Goal: Task Accomplishment & Management: Use online tool/utility

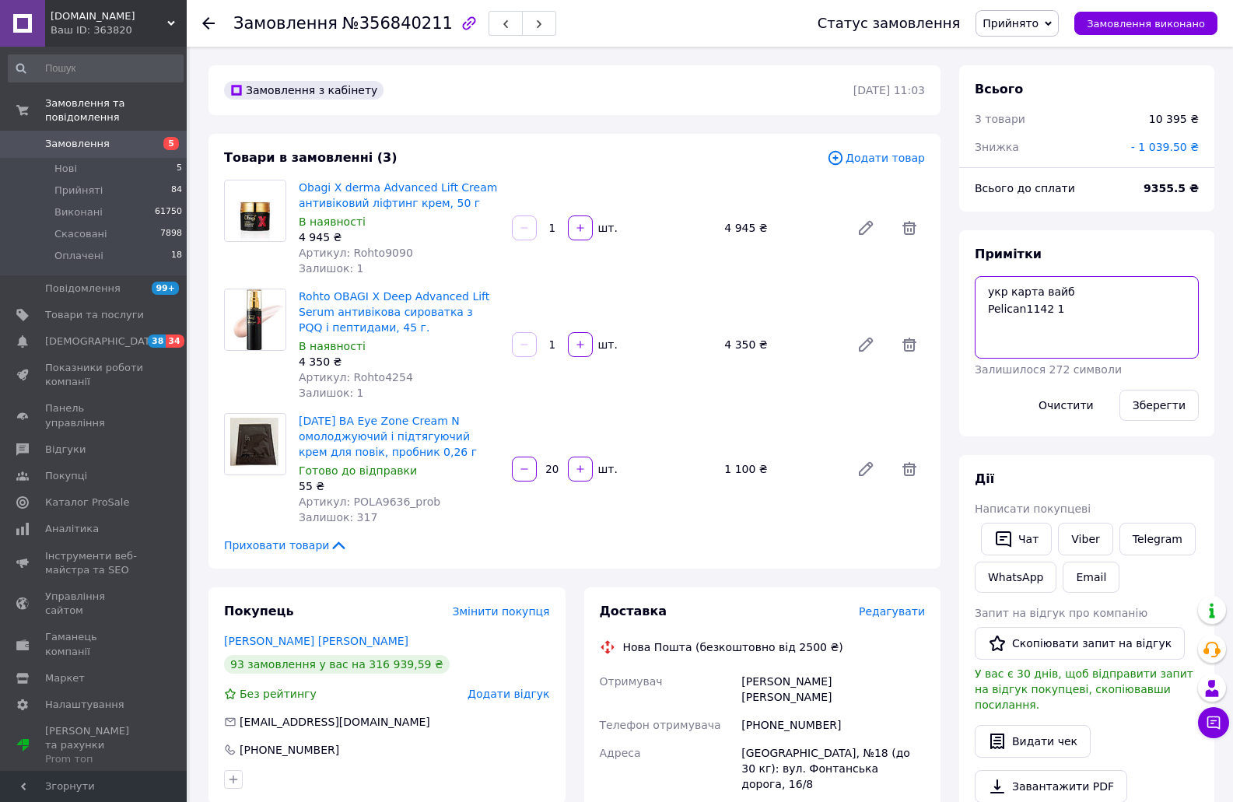
click at [1074, 313] on textarea "укр карта вайб Pelican1142 1" at bounding box center [1086, 317] width 224 height 82
click at [368, 373] on span "Артикул: Rohto4254" at bounding box center [356, 377] width 114 height 12
click at [375, 255] on span "Артикул: Rohto9090" at bounding box center [356, 253] width 114 height 12
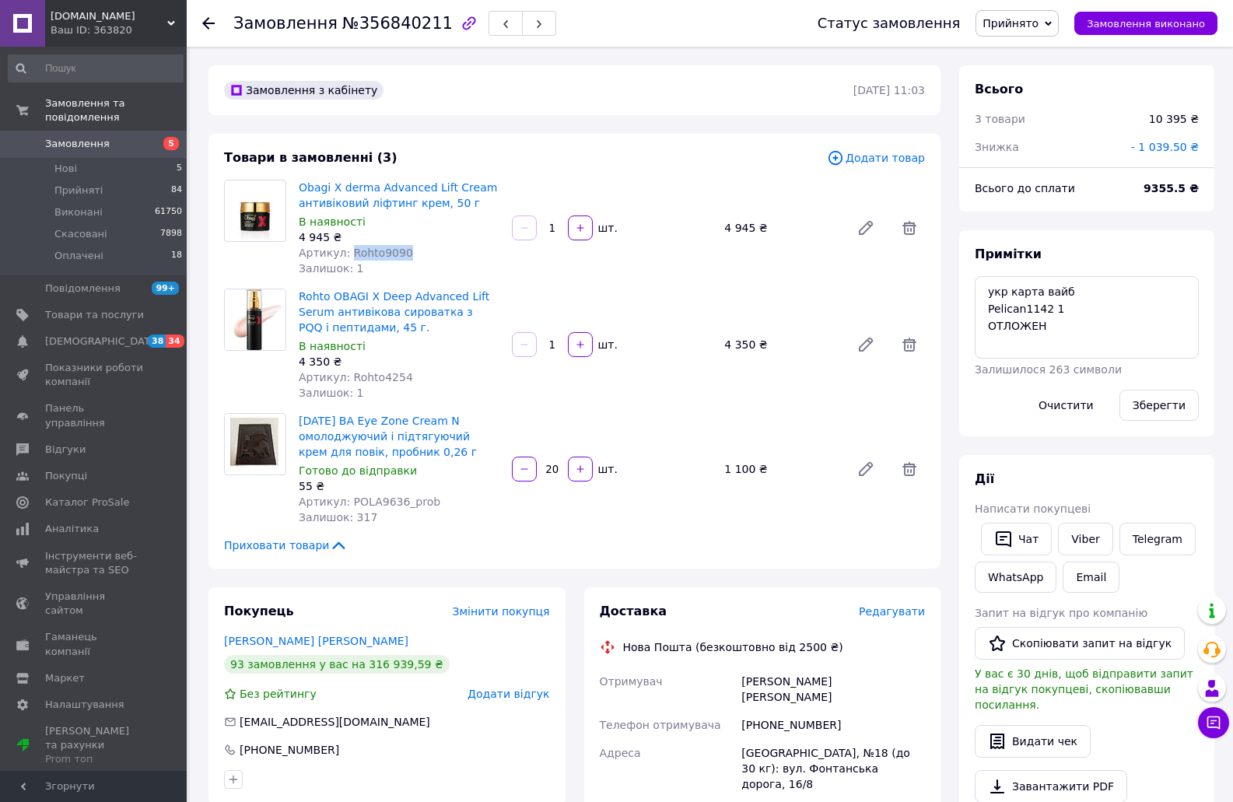
copy span "Rohto9090"
click at [987, 324] on textarea "укр карта вайб Pelican1142 1 ОТЛОЖЕН" at bounding box center [1086, 317] width 224 height 82
paste textarea "Rohto9090"
type textarea "укр карта вайб Pelican1142 1 Rohto9090 - MFG 10/23 (без скидки) ОТЛОЖЕН"
click at [1156, 404] on button "Зберегти" at bounding box center [1158, 405] width 79 height 31
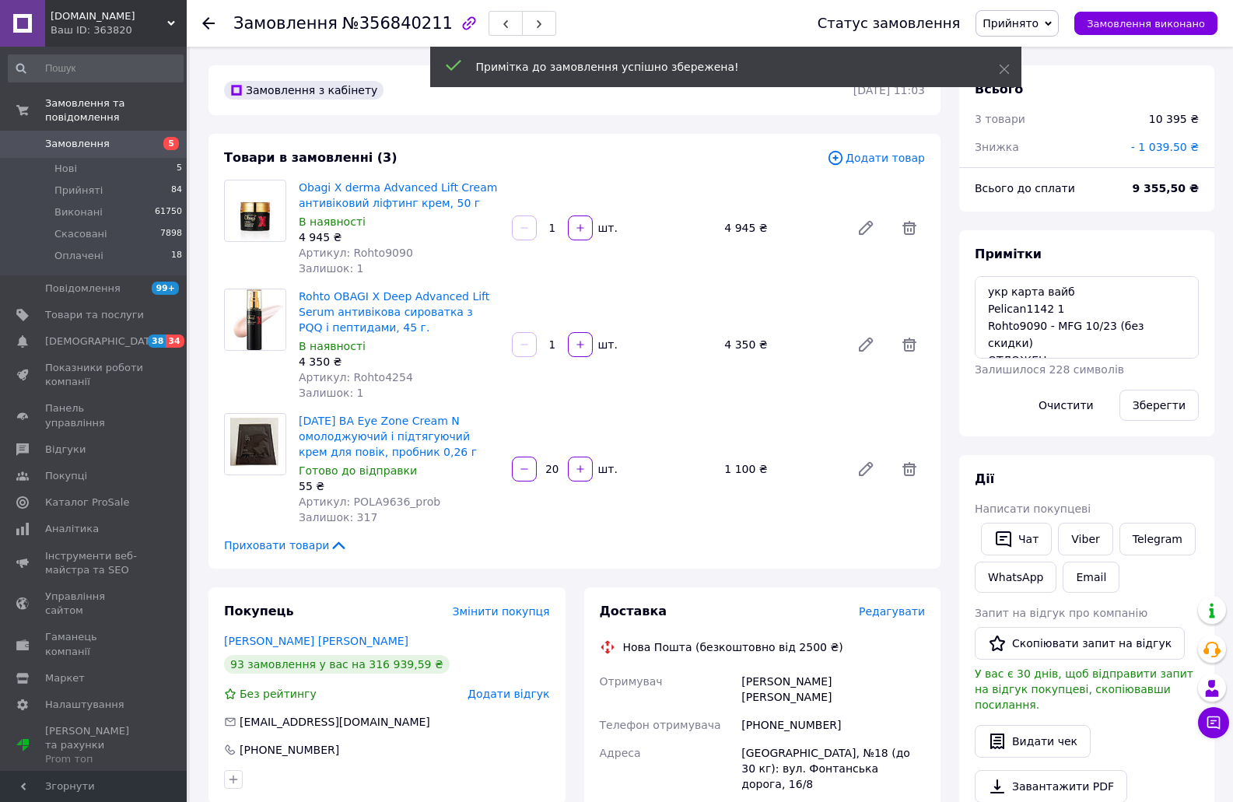
scroll to position [37, 0]
